Goal: Navigation & Orientation: Find specific page/section

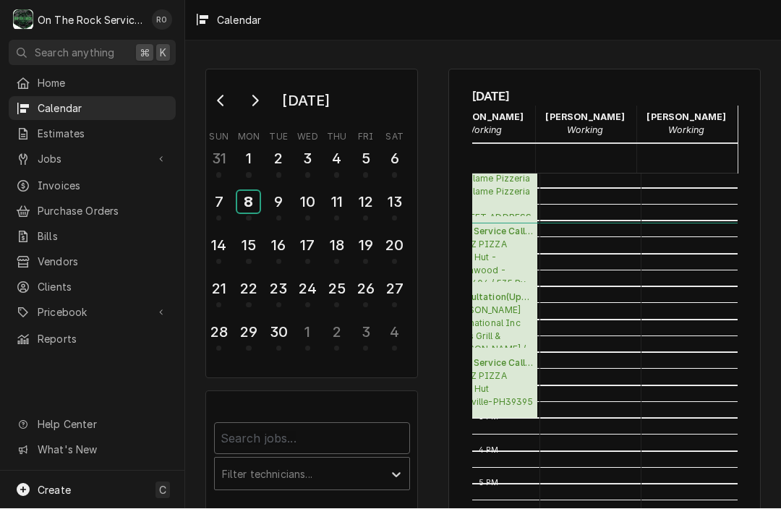
scroll to position [0, 54]
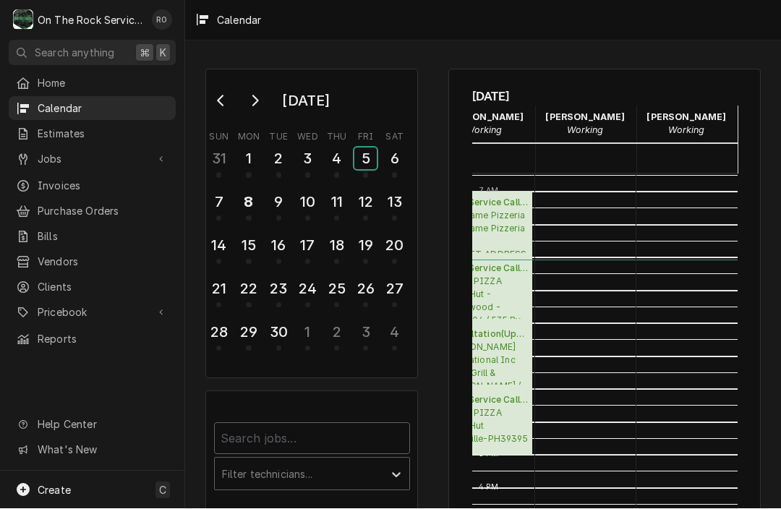
click at [367, 158] on div "5" at bounding box center [365, 159] width 22 height 22
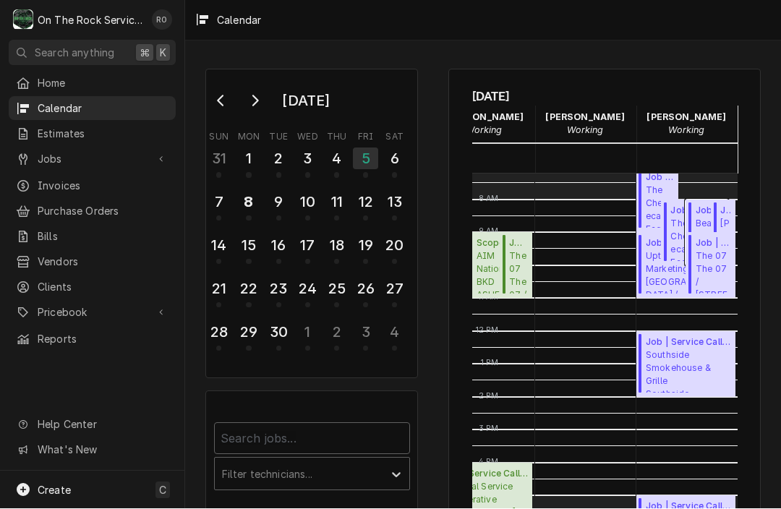
click at [704, 218] on span "Beacon Drive In Beacon Drive In / 255 John B White Sr Blvd, Spartanburg, SC 293…" at bounding box center [709, 240] width 28 height 44
click at [727, 218] on span "Wofford College Zack’s Building / —" at bounding box center [725, 240] width 11 height 44
click at [660, 280] on span "Upton Marketing LLC Cane River Middle School / 1128 Cane River School Rd, Burns…" at bounding box center [681, 272] width 71 height 44
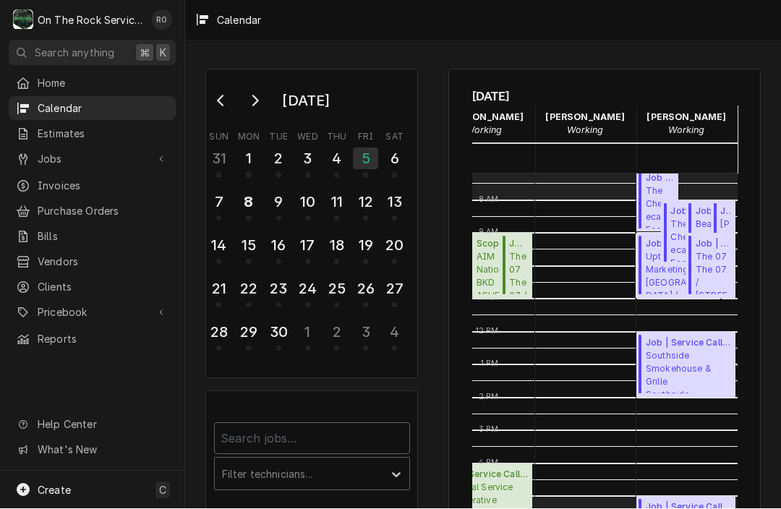
scroll to position [237, 68]
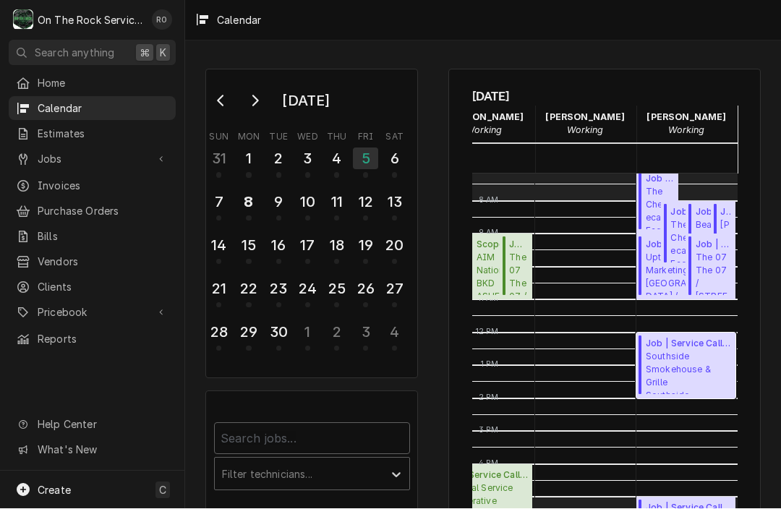
click at [688, 357] on span "Southside Smokehouse & Grille Southside Smokehouse & Grille / 726 S Howard Ave,…" at bounding box center [688, 373] width 85 height 44
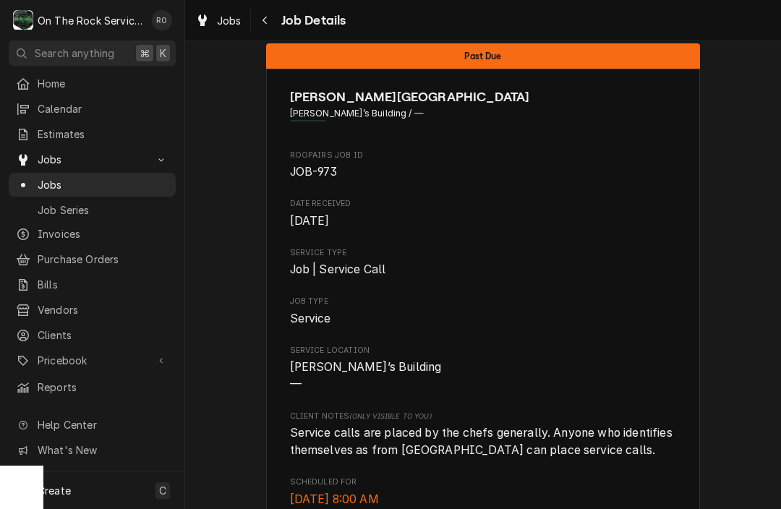
scroll to position [24, 0]
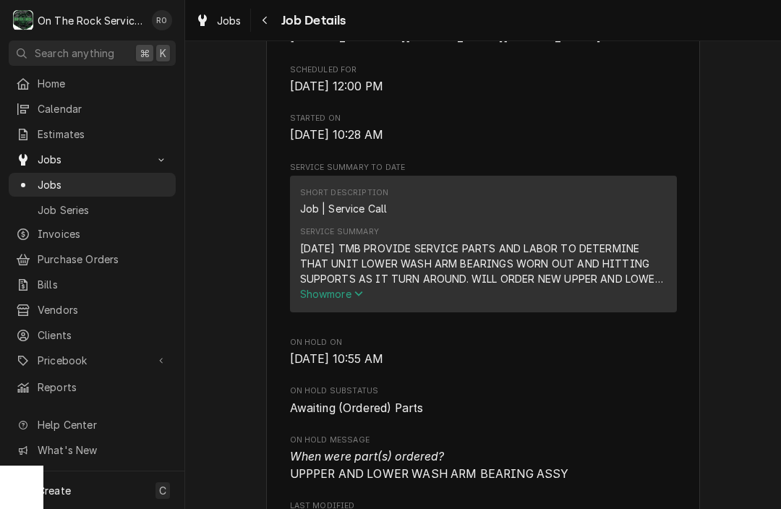
scroll to position [399, 0]
